Goal: Information Seeking & Learning: Learn about a topic

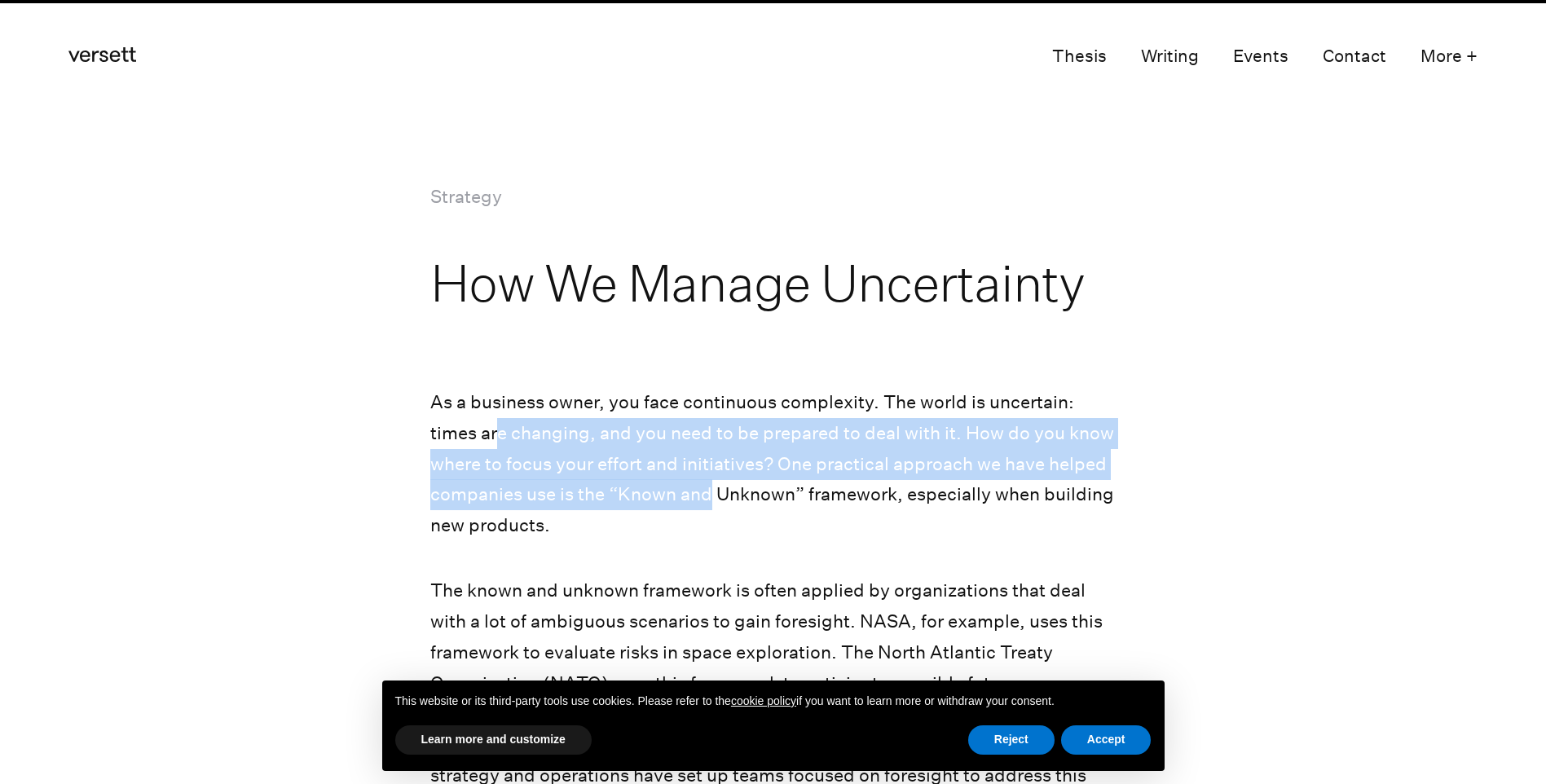
drag, startPoint x: 495, startPoint y: 428, endPoint x: 710, endPoint y: 507, distance: 229.1
click at [710, 507] on p "As a business owner, you face continuous complexity. The world is uncertain: ti…" at bounding box center [772, 464] width 685 height 154
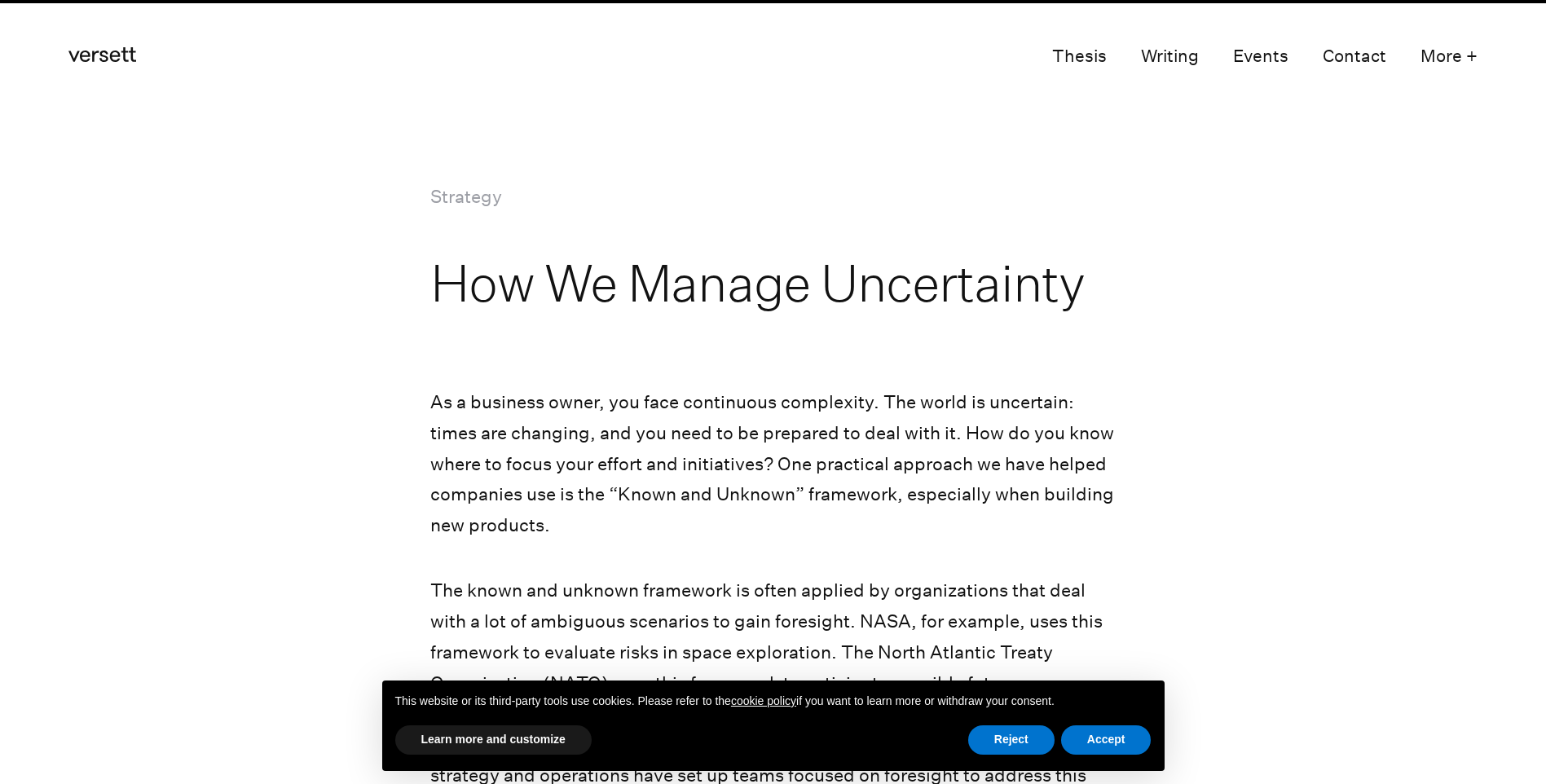
drag, startPoint x: 710, startPoint y: 507, endPoint x: 679, endPoint y: 576, distance: 75.6
click at [679, 576] on p "The known and unknown framework is often applied by organizations that deal wit…" at bounding box center [772, 698] width 685 height 247
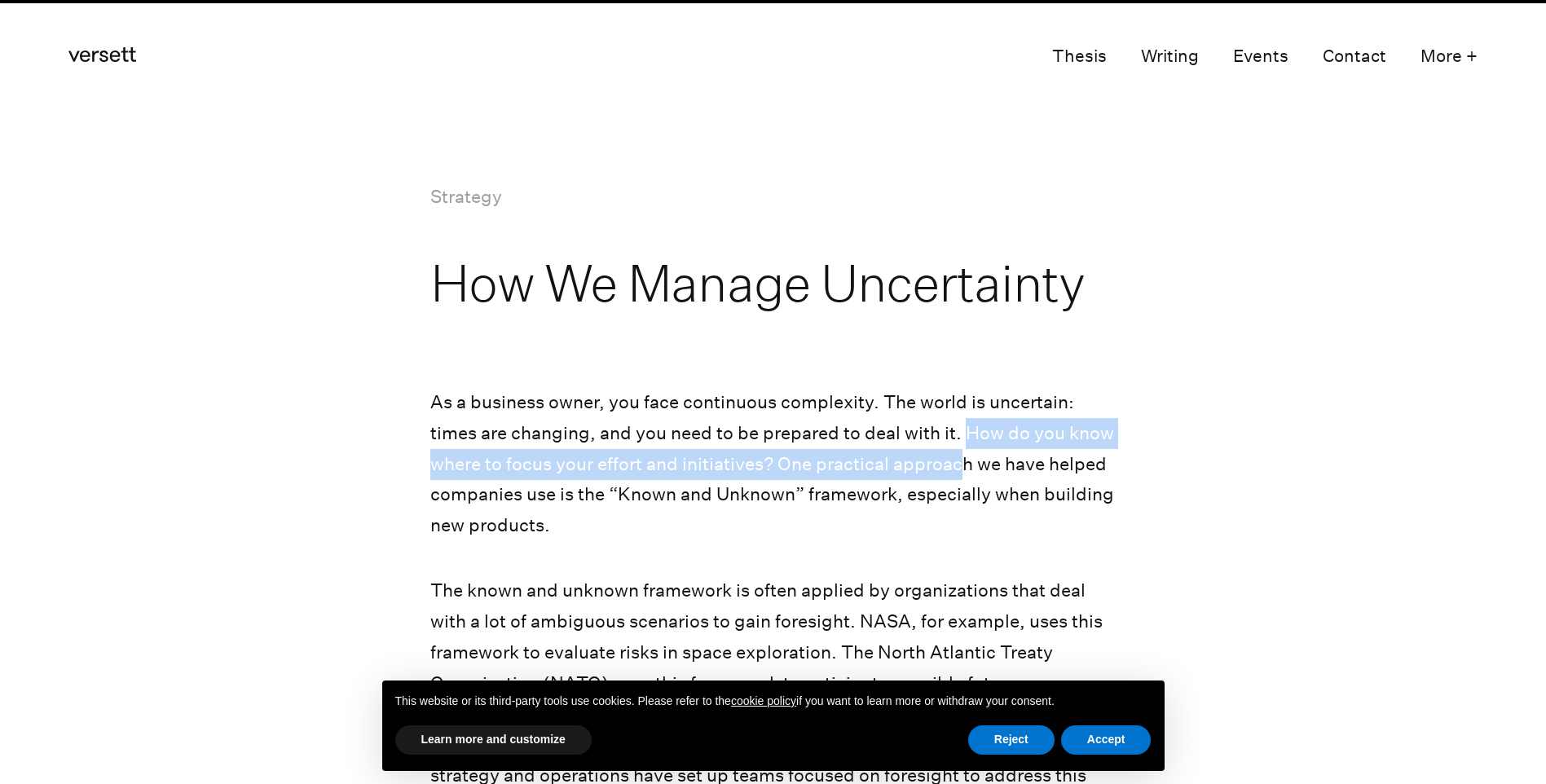
drag, startPoint x: 963, startPoint y: 436, endPoint x: 962, endPoint y: 453, distance: 17.0
click at [962, 453] on p "As a business owner, you face continuous complexity. The world is uncertain: ti…" at bounding box center [772, 464] width 685 height 154
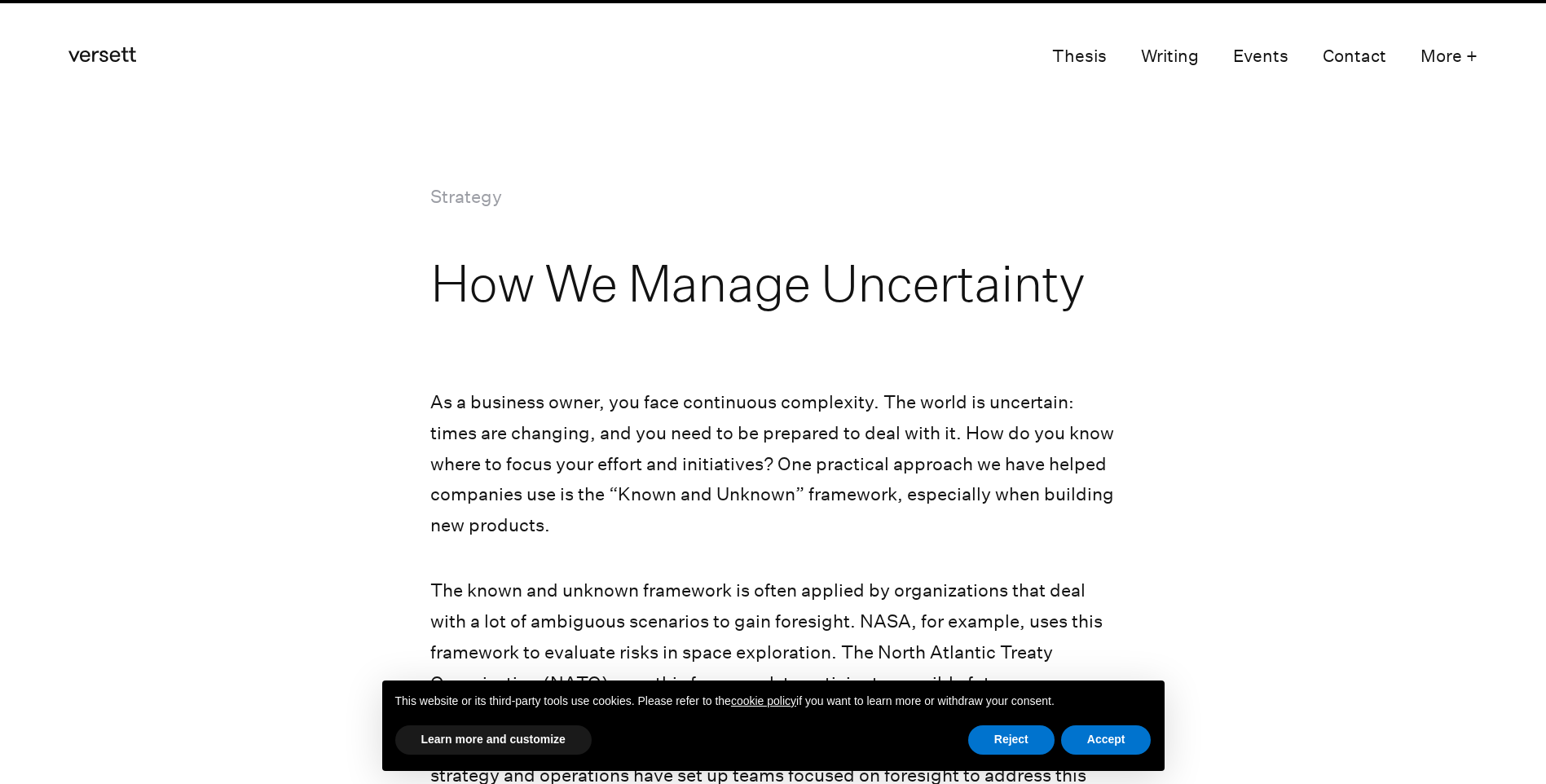
drag, startPoint x: 962, startPoint y: 453, endPoint x: 787, endPoint y: 559, distance: 204.6
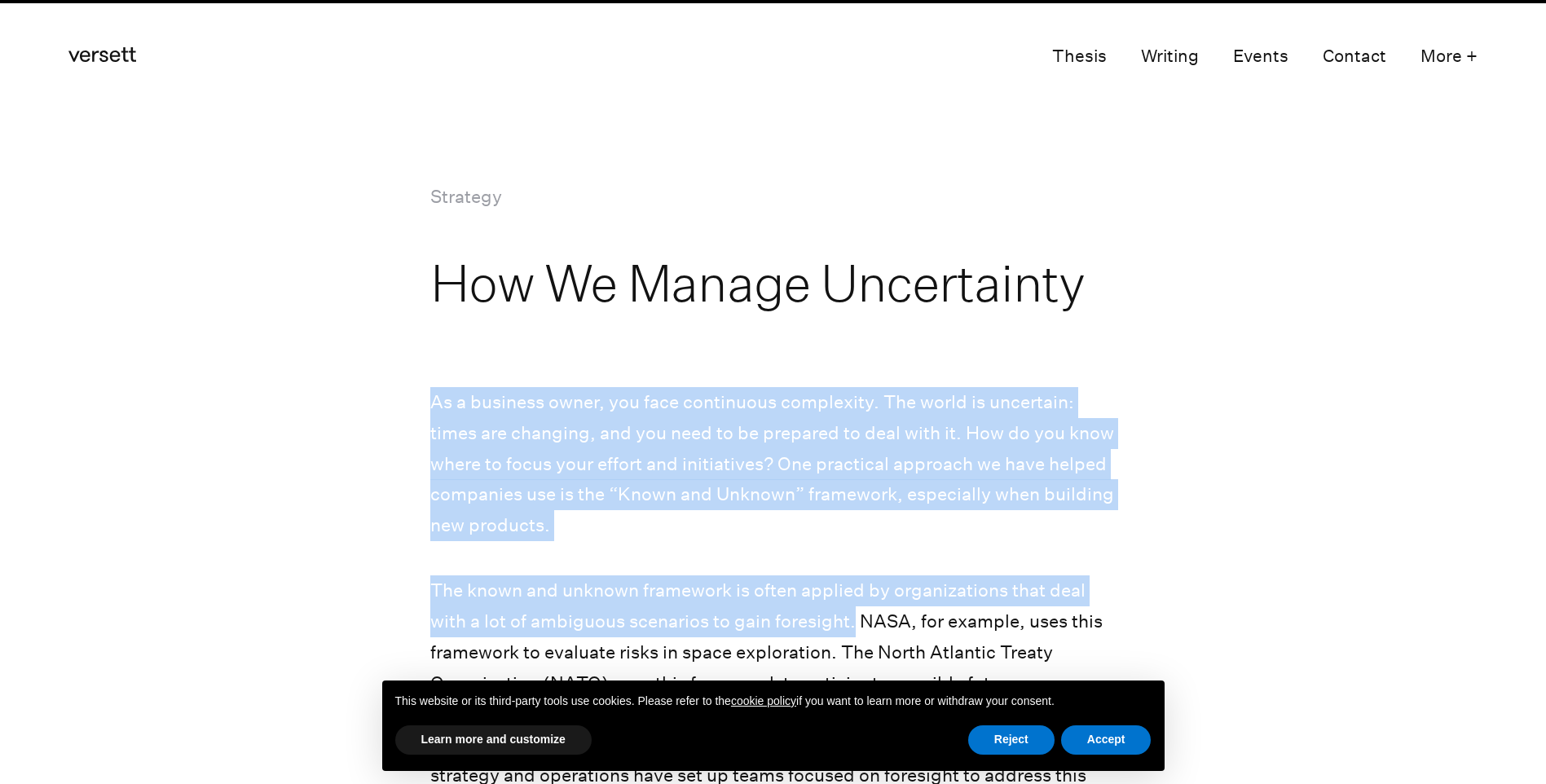
drag, startPoint x: 426, startPoint y: 401, endPoint x: 852, endPoint y: 620, distance: 479.0
copy div "As a business owner, you face continuous complexity. The world is uncertain: ti…"
